Goal: Information Seeking & Learning: Learn about a topic

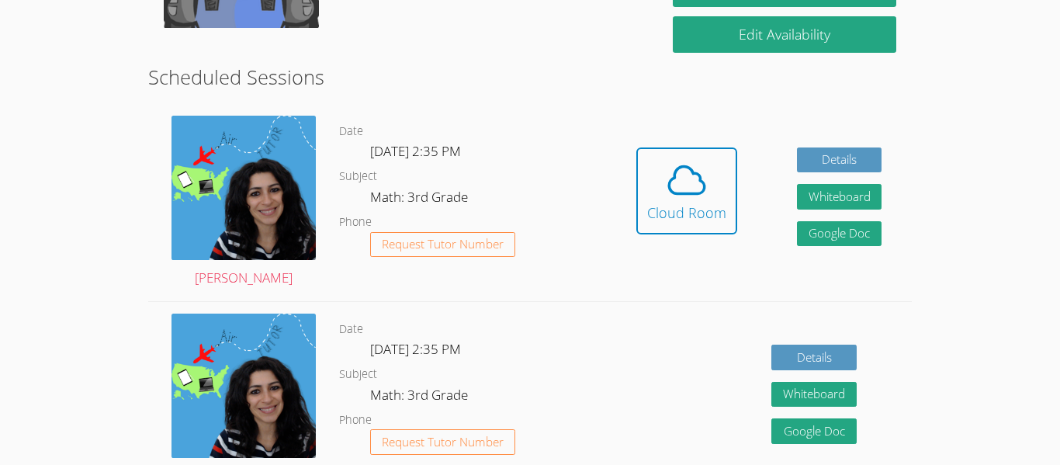
scroll to position [277, 0]
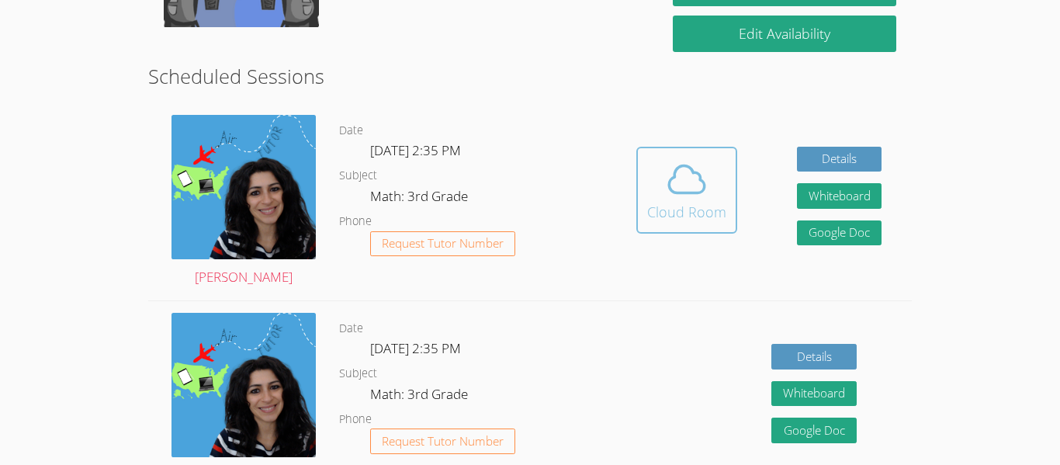
click at [672, 194] on icon at bounding box center [686, 179] width 43 height 43
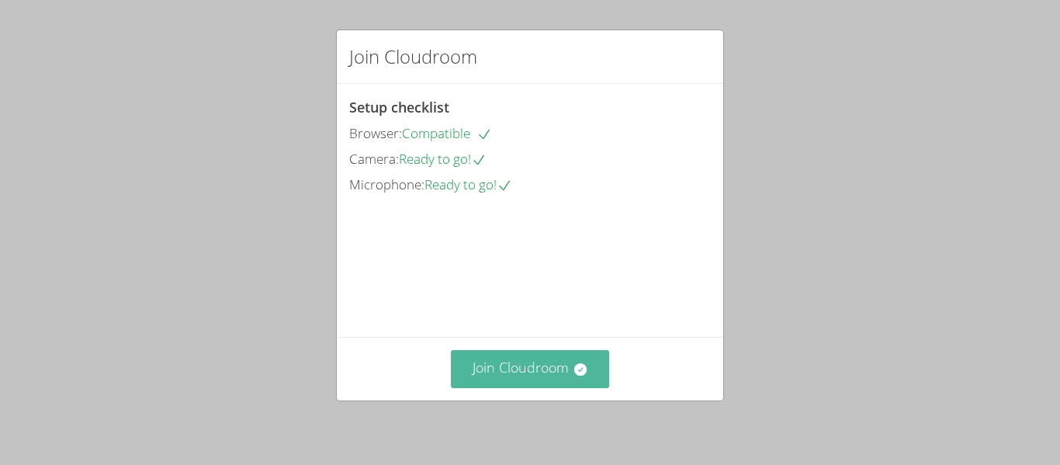
click at [497, 355] on button "Join Cloudroom" at bounding box center [530, 369] width 159 height 38
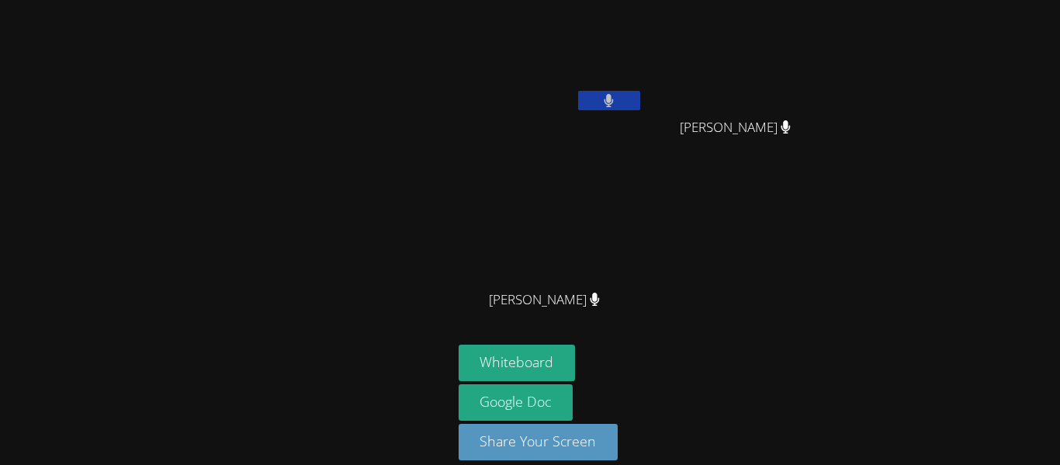
click at [588, 96] on button at bounding box center [609, 100] width 62 height 19
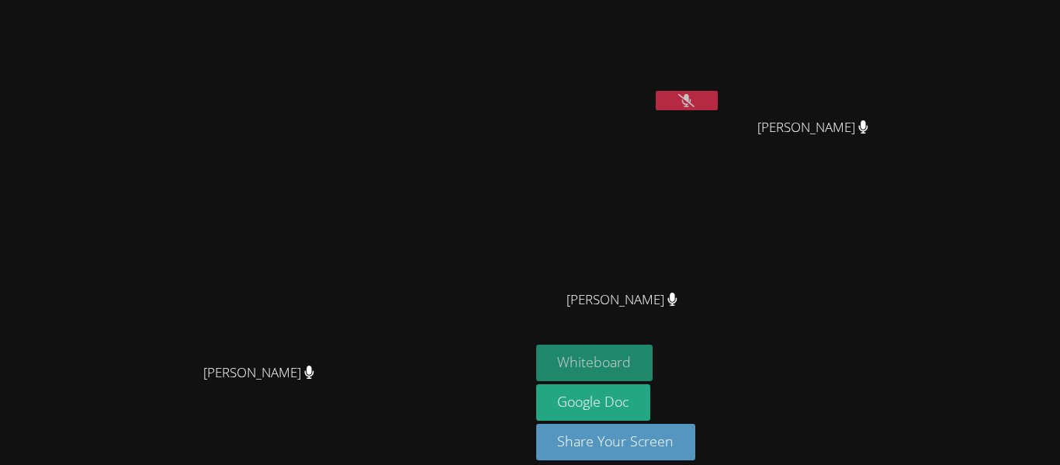
click at [654, 366] on button "Whiteboard" at bounding box center [594, 363] width 117 height 36
click at [718, 103] on button at bounding box center [687, 100] width 62 height 19
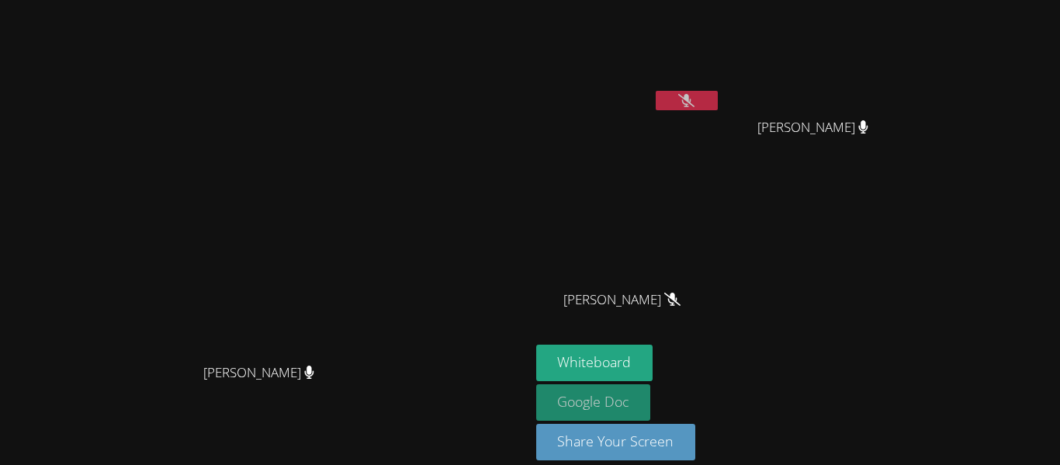
click at [651, 387] on link "Google Doc" at bounding box center [593, 402] width 115 height 36
click at [718, 98] on button at bounding box center [687, 100] width 62 height 19
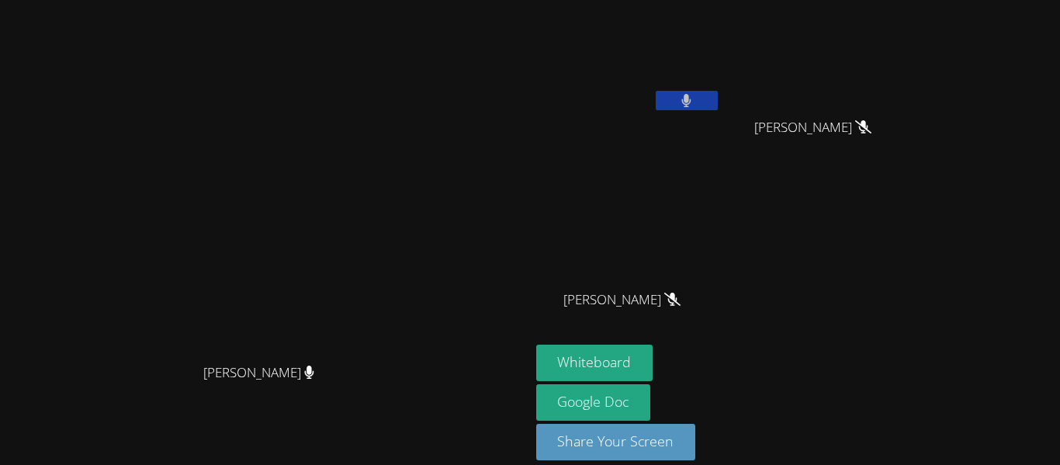
click at [718, 106] on button at bounding box center [687, 100] width 62 height 19
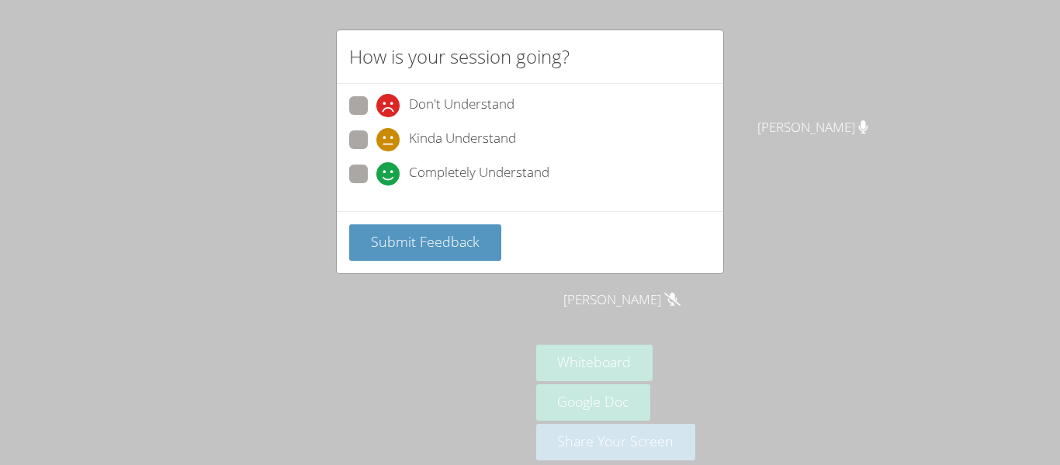
click at [523, 169] on span "Completely Understand" at bounding box center [479, 173] width 140 height 23
click at [390, 169] on input "Completely Understand" at bounding box center [382, 171] width 13 height 13
radio input "true"
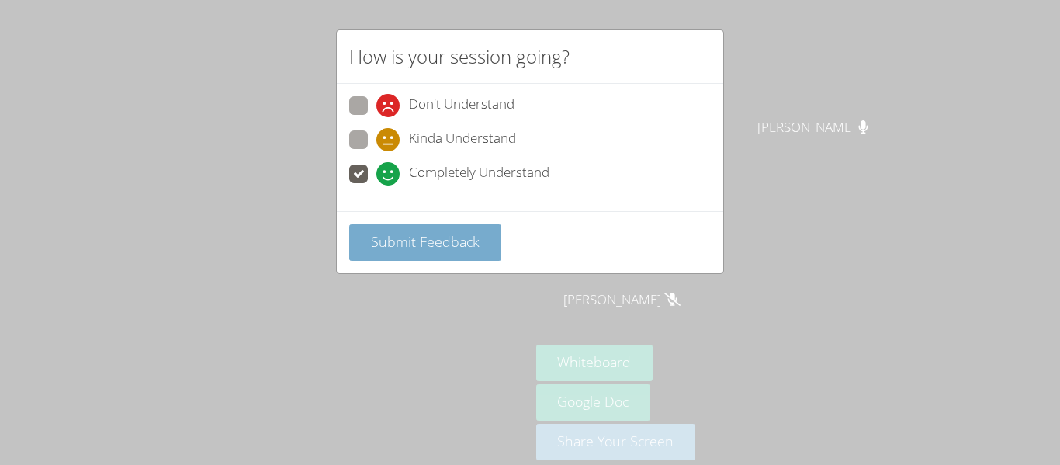
click at [476, 247] on span "Submit Feedback" at bounding box center [425, 241] width 109 height 19
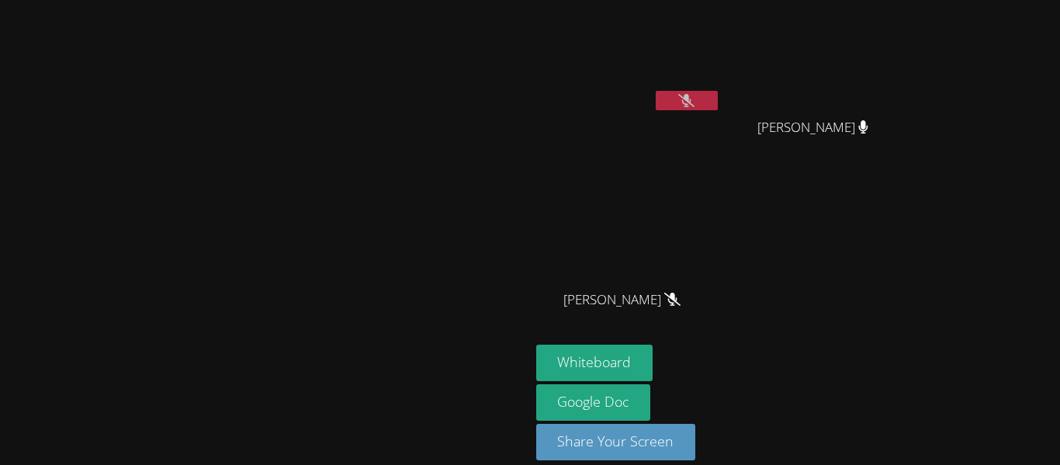
click at [718, 99] on button at bounding box center [687, 100] width 62 height 19
click at [718, 101] on button at bounding box center [687, 100] width 62 height 19
